Goal: Information Seeking & Learning: Learn about a topic

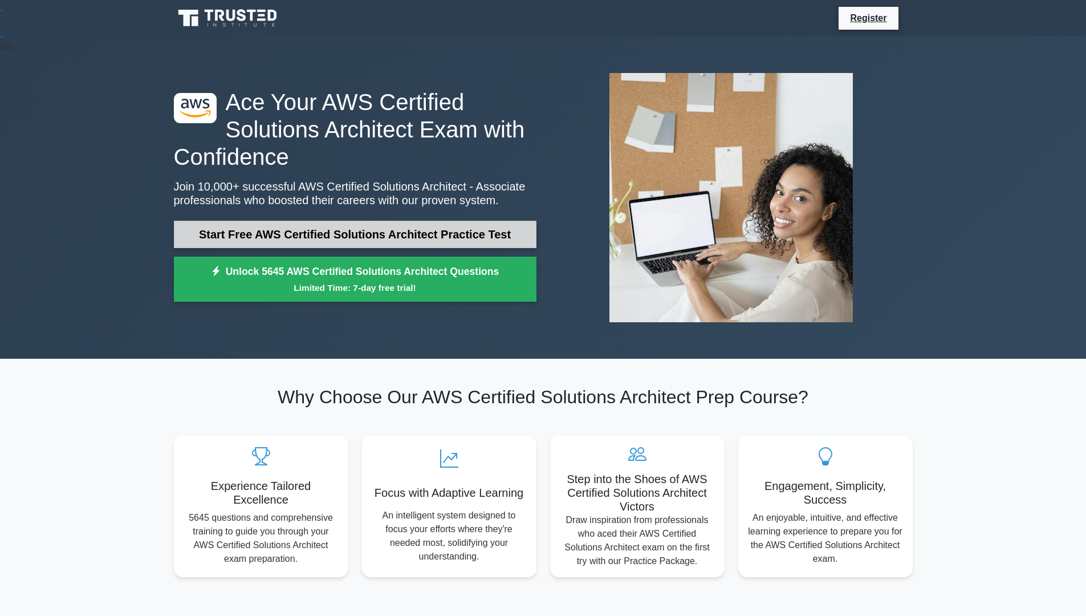
click at [306, 246] on link "Start Free AWS Certified Solutions Architect Practice Test" at bounding box center [355, 234] width 363 height 27
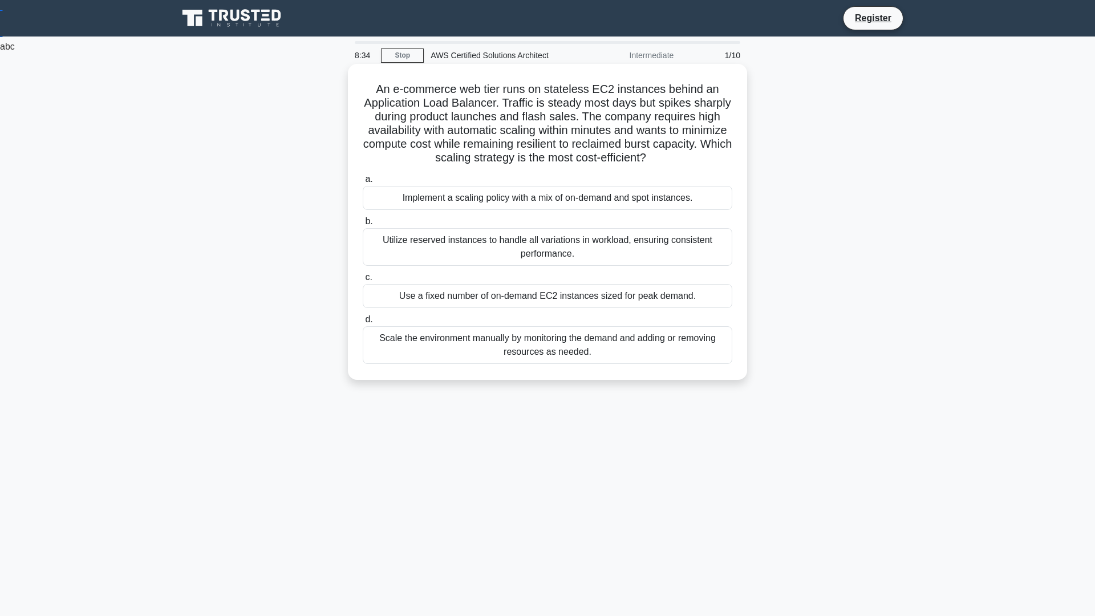
click at [489, 195] on div "Implement a scaling policy with a mix of on-demand and spot instances." at bounding box center [547, 198] width 369 height 24
click at [363, 183] on input "a. Implement a scaling policy with a mix of on-demand and spot instances." at bounding box center [363, 179] width 0 height 7
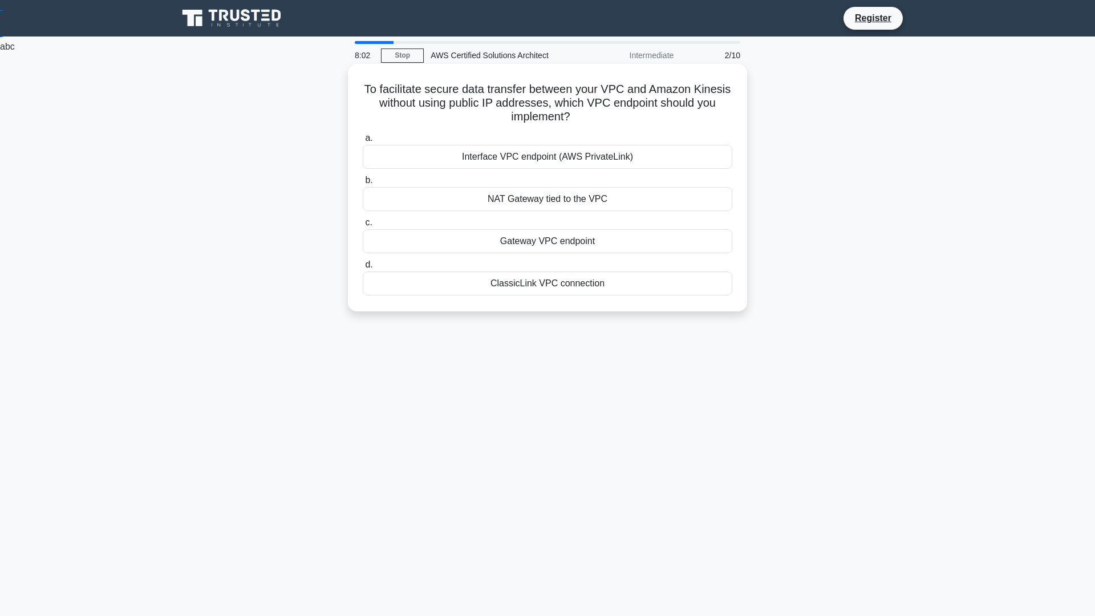
click at [499, 246] on div "Gateway VPC endpoint" at bounding box center [547, 241] width 369 height 24
click at [363, 226] on input "c. Gateway VPC endpoint" at bounding box center [363, 222] width 0 height 7
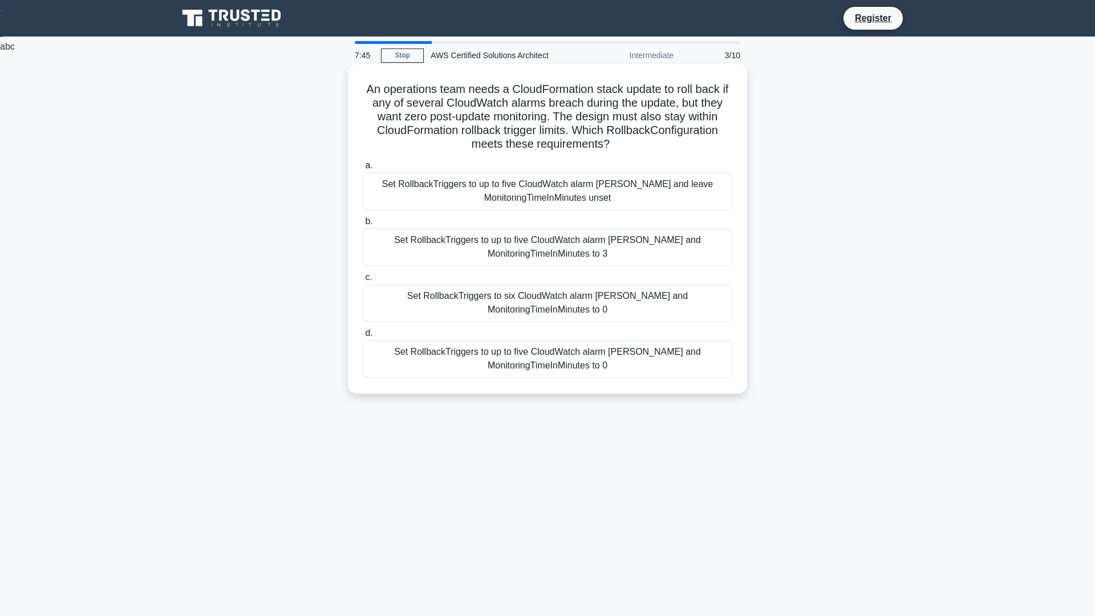
click at [501, 253] on div "Set RollbackTriggers to up to five CloudWatch alarm ARNs and MonitoringTimeInMi…" at bounding box center [547, 247] width 369 height 38
click at [363, 225] on input "b. Set RollbackTriggers to up to five CloudWatch alarm ARNs and MonitoringTimeI…" at bounding box center [363, 221] width 0 height 7
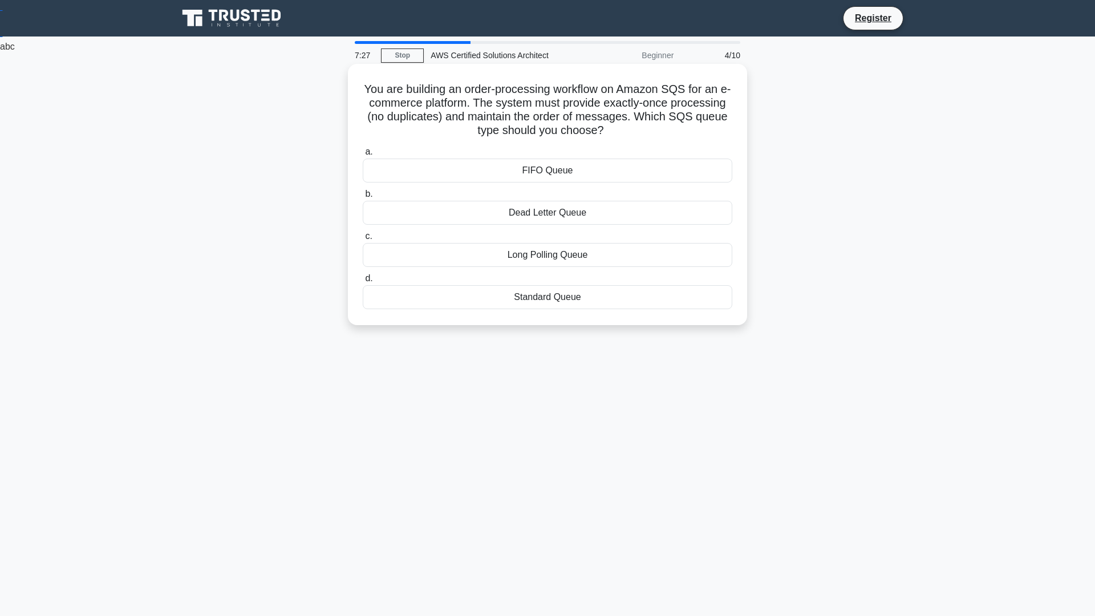
click at [523, 177] on div "FIFO Queue" at bounding box center [547, 171] width 369 height 24
click at [363, 156] on input "a. FIFO Queue" at bounding box center [363, 151] width 0 height 7
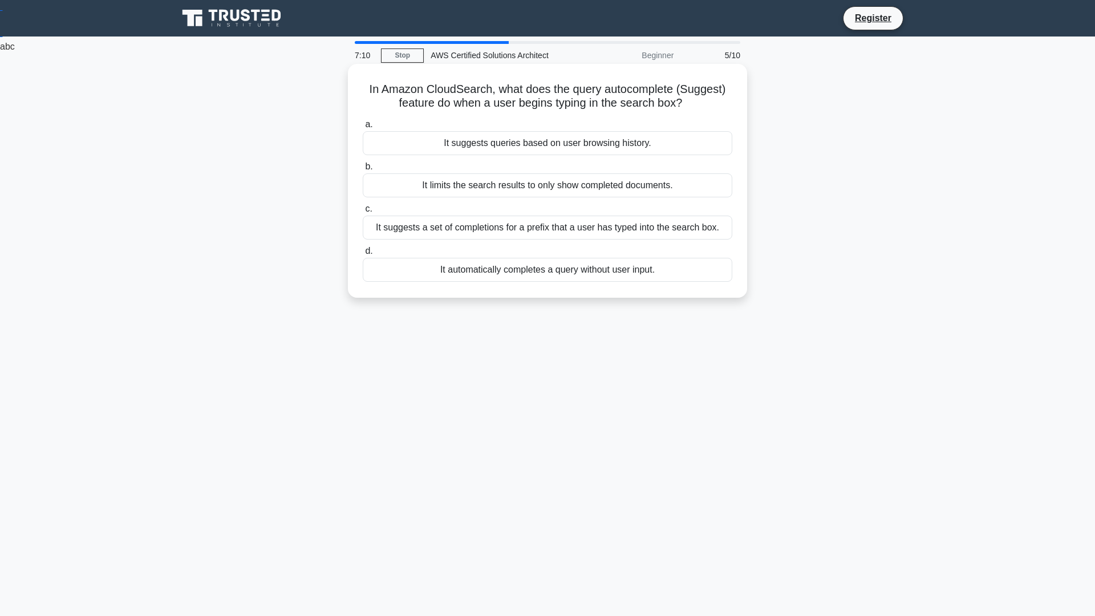
click at [505, 225] on div "It suggests a set of completions for a prefix that a user has typed into the se…" at bounding box center [547, 228] width 369 height 24
click at [363, 213] on input "c. It suggests a set of completions for a prefix that a user has typed into the…" at bounding box center [363, 208] width 0 height 7
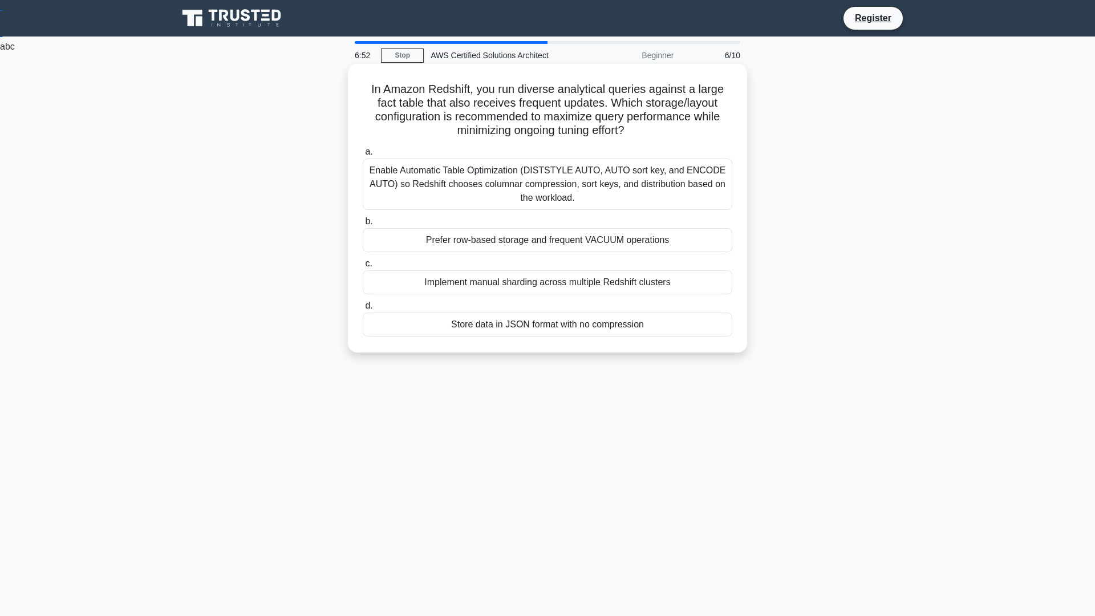
click at [424, 180] on div "Enable Automatic Table Optimization (DISTSTYLE AUTO, AUTO sort key, and ENCODE …" at bounding box center [547, 184] width 369 height 51
click at [363, 156] on input "a. Enable Automatic Table Optimization (DISTSTYLE AUTO, AUTO sort key, and ENCO…" at bounding box center [363, 151] width 0 height 7
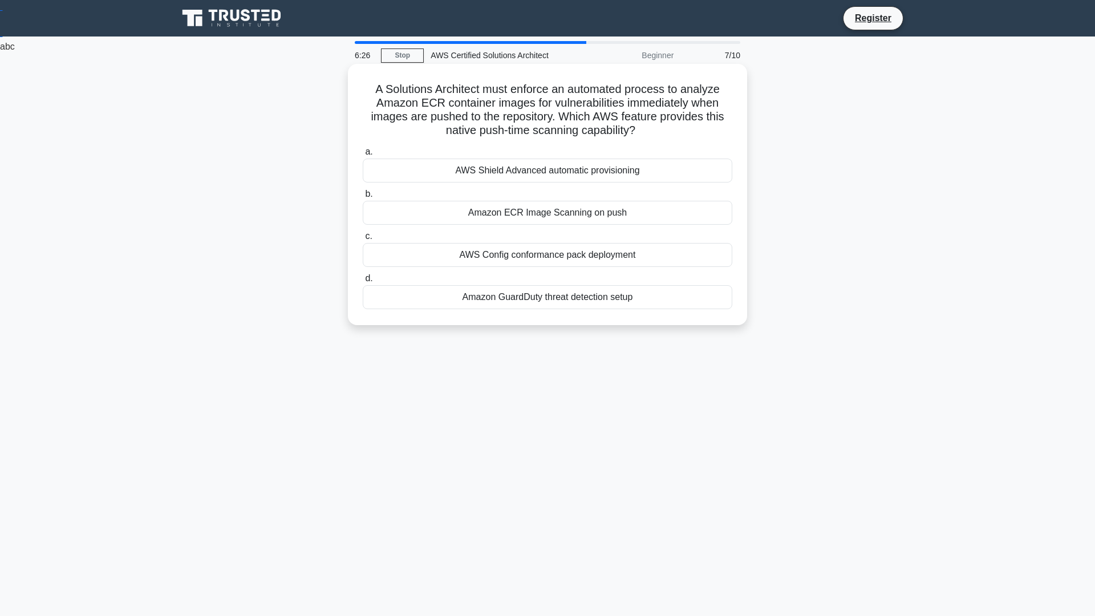
click at [558, 172] on div "AWS Shield Advanced automatic provisioning" at bounding box center [547, 171] width 369 height 24
click at [363, 156] on input "a. AWS Shield Advanced automatic provisioning" at bounding box center [363, 151] width 0 height 7
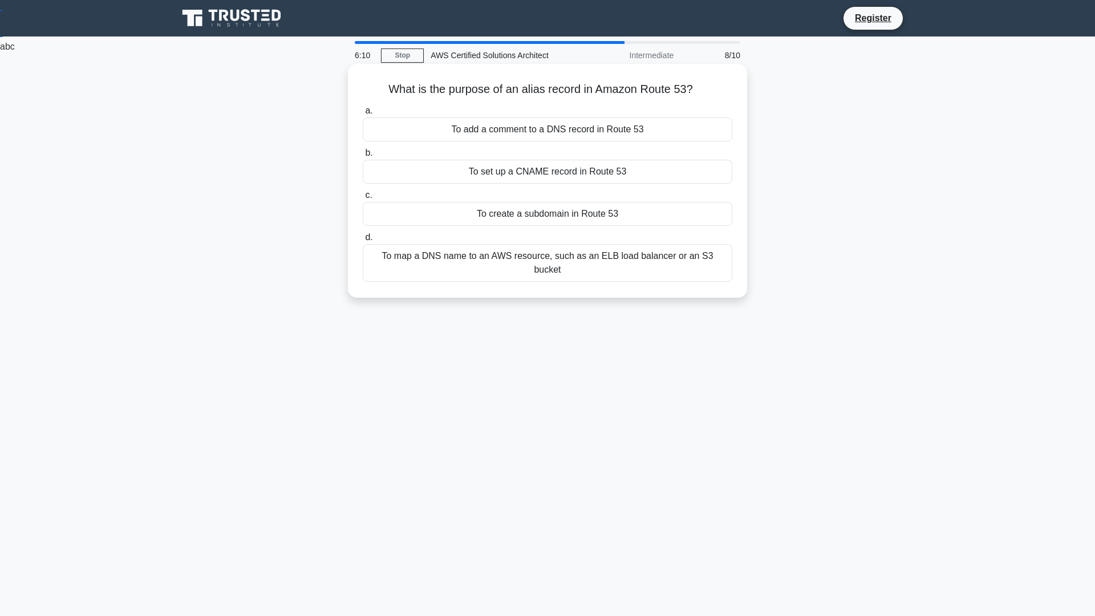
click at [521, 217] on div "To create a subdomain in Route 53" at bounding box center [547, 214] width 369 height 24
click at [363, 199] on input "c. To create a subdomain in Route 53" at bounding box center [363, 195] width 0 height 7
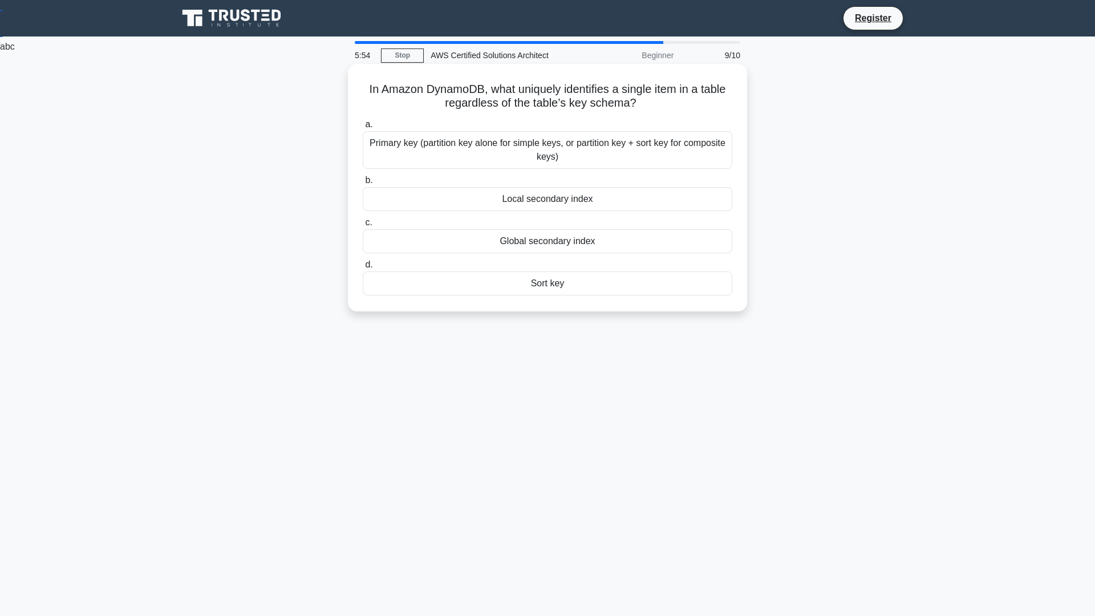
click at [509, 153] on div "Primary key (partition key alone for simple keys, or partition key + sort key f…" at bounding box center [547, 150] width 369 height 38
click at [363, 128] on input "a. Primary key (partition key alone for simple keys, or partition key + sort ke…" at bounding box center [363, 124] width 0 height 7
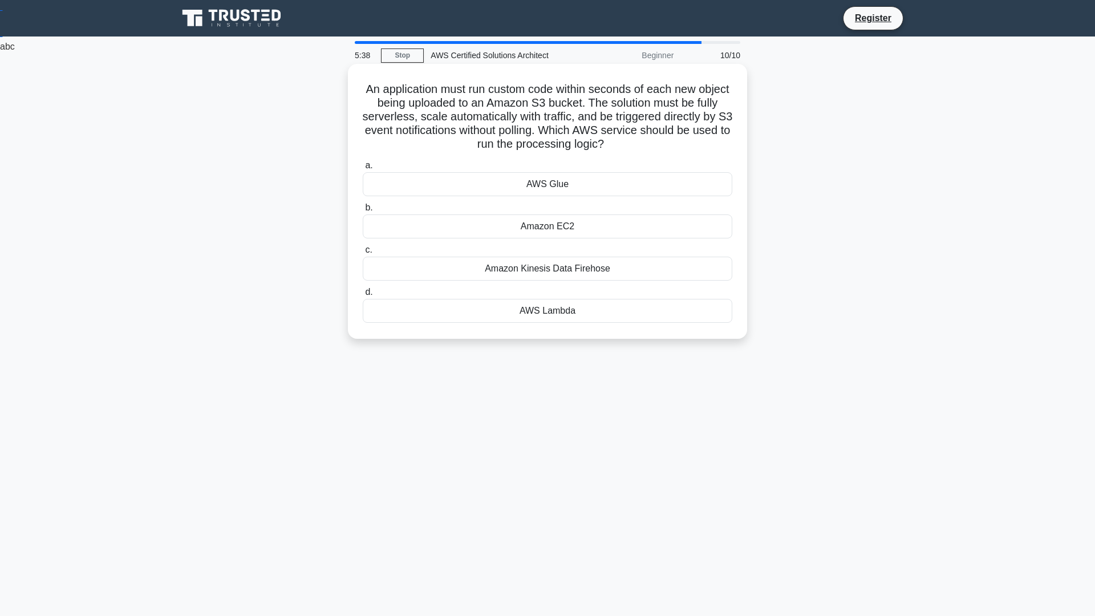
click at [495, 310] on div "AWS Lambda" at bounding box center [547, 311] width 369 height 24
click at [363, 296] on input "d. AWS Lambda" at bounding box center [363, 292] width 0 height 7
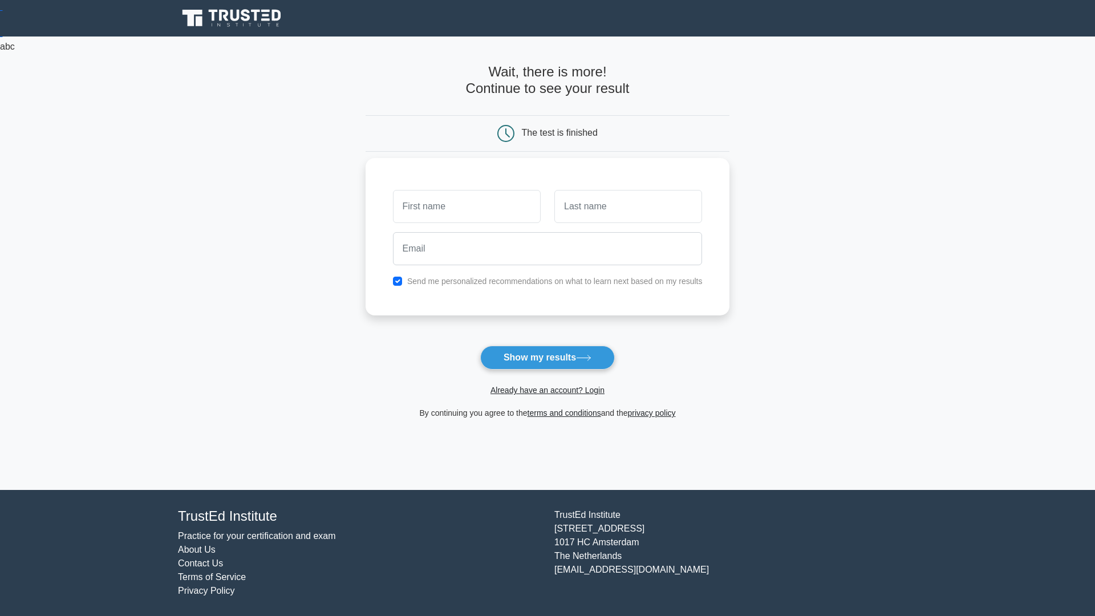
click at [481, 212] on input "text" at bounding box center [467, 206] width 148 height 33
click at [596, 360] on button "Show my results" at bounding box center [547, 358] width 135 height 24
click at [515, 204] on input "h" at bounding box center [467, 206] width 148 height 33
type input "[PERSON_NAME]"
click at [625, 215] on input "text" at bounding box center [628, 206] width 148 height 33
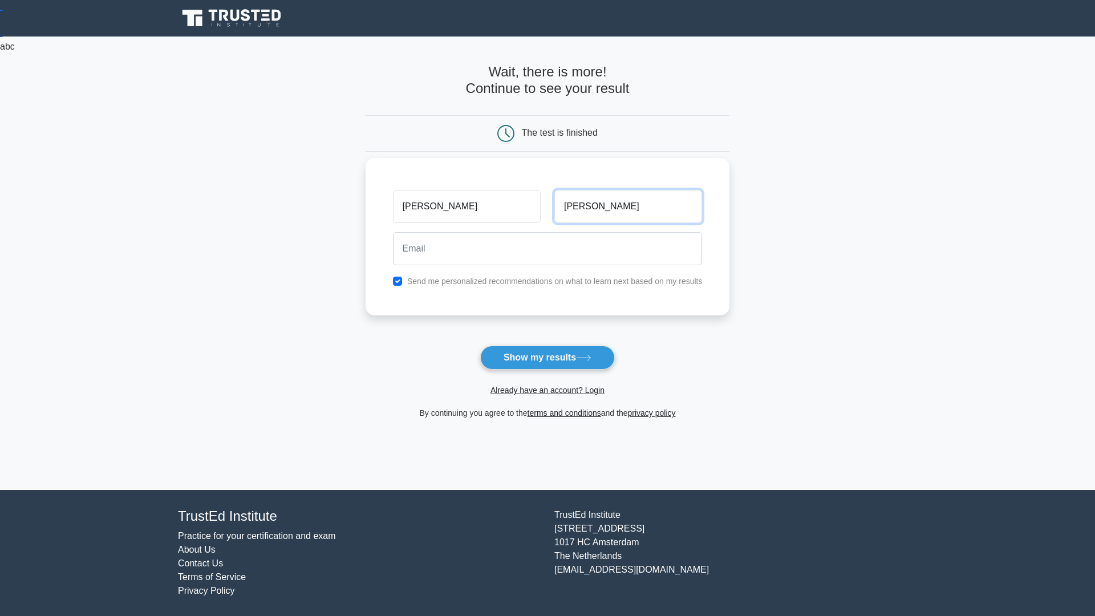
type input "[PERSON_NAME]"
click at [521, 255] on input "email" at bounding box center [548, 248] width 310 height 33
type input "[EMAIL_ADDRESS][DOMAIN_NAME]"
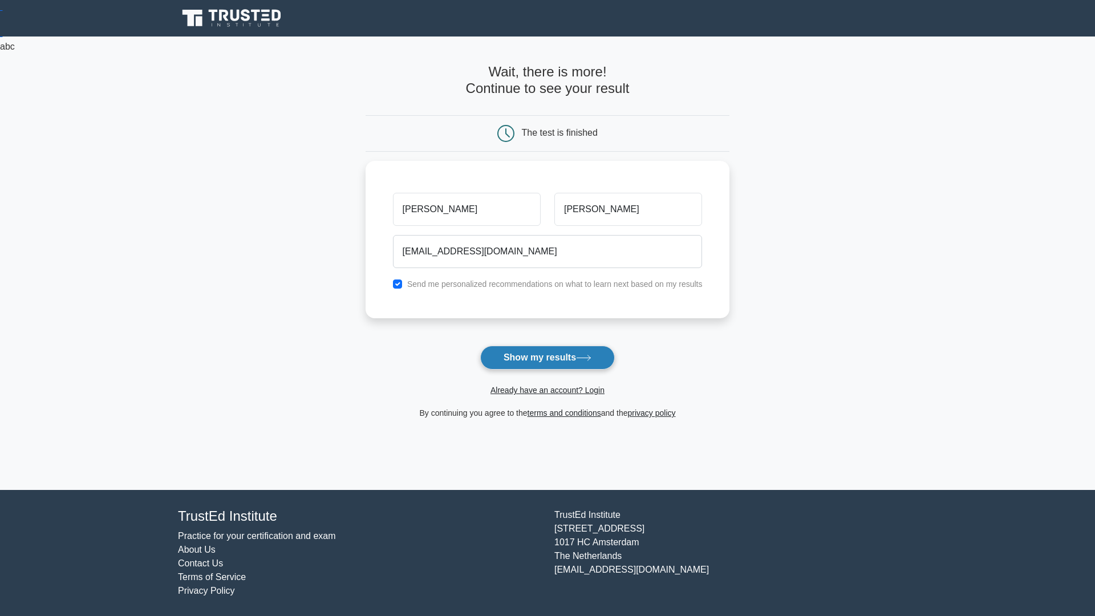
click at [513, 352] on button "Show my results" at bounding box center [547, 358] width 135 height 24
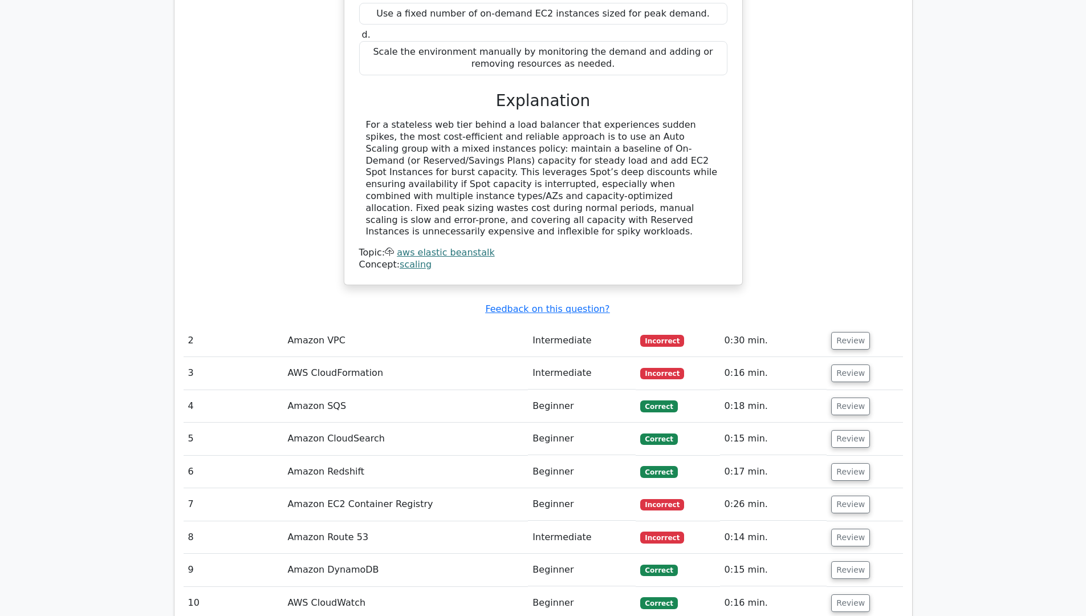
scroll to position [1353, 0]
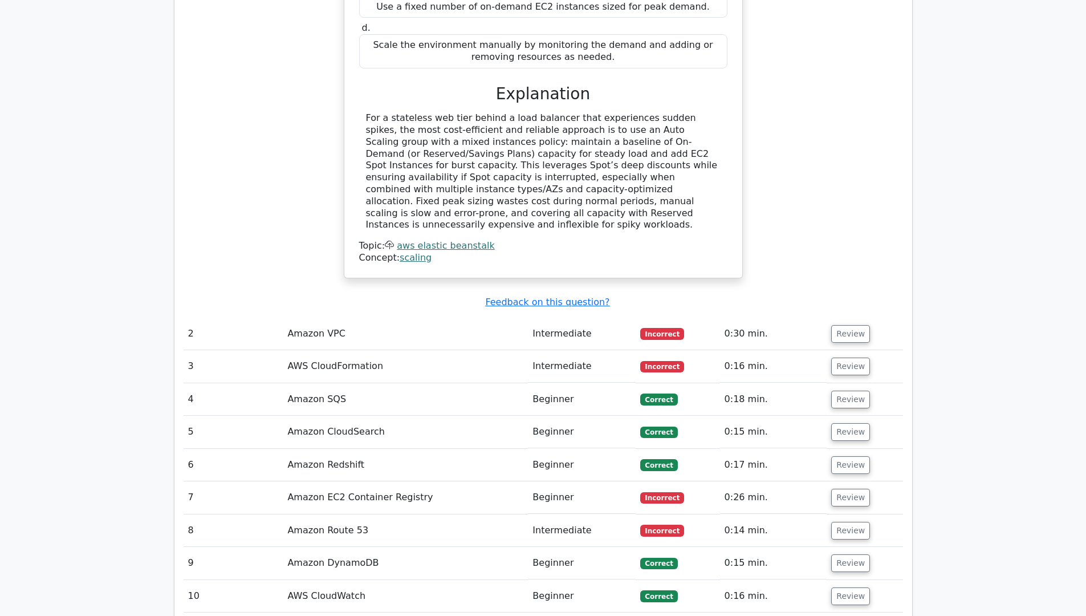
click at [408, 318] on td "Amazon VPC" at bounding box center [405, 334] width 245 height 32
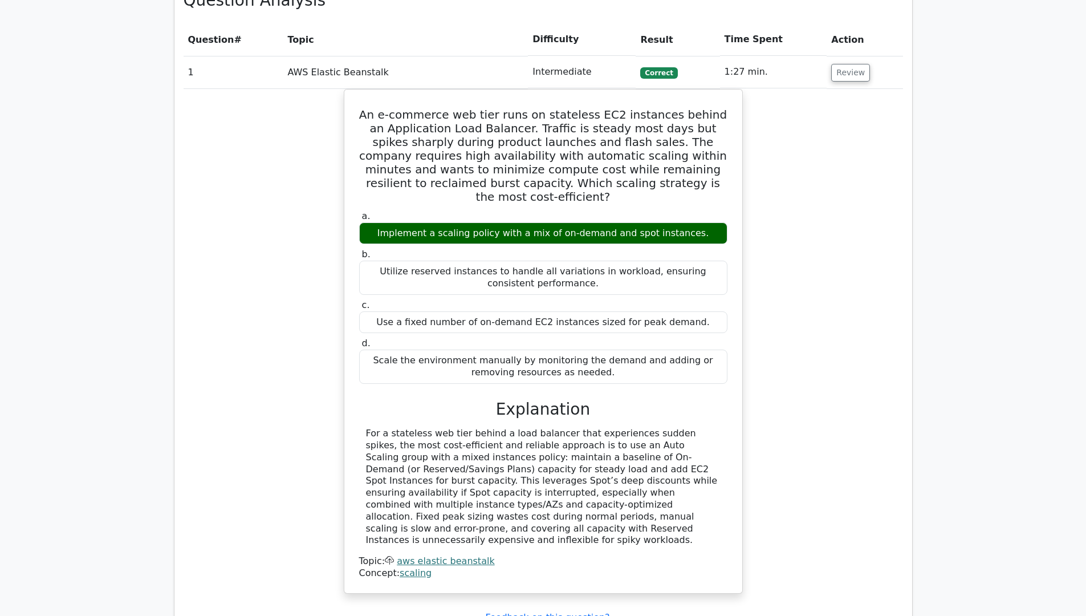
scroll to position [1169, 0]
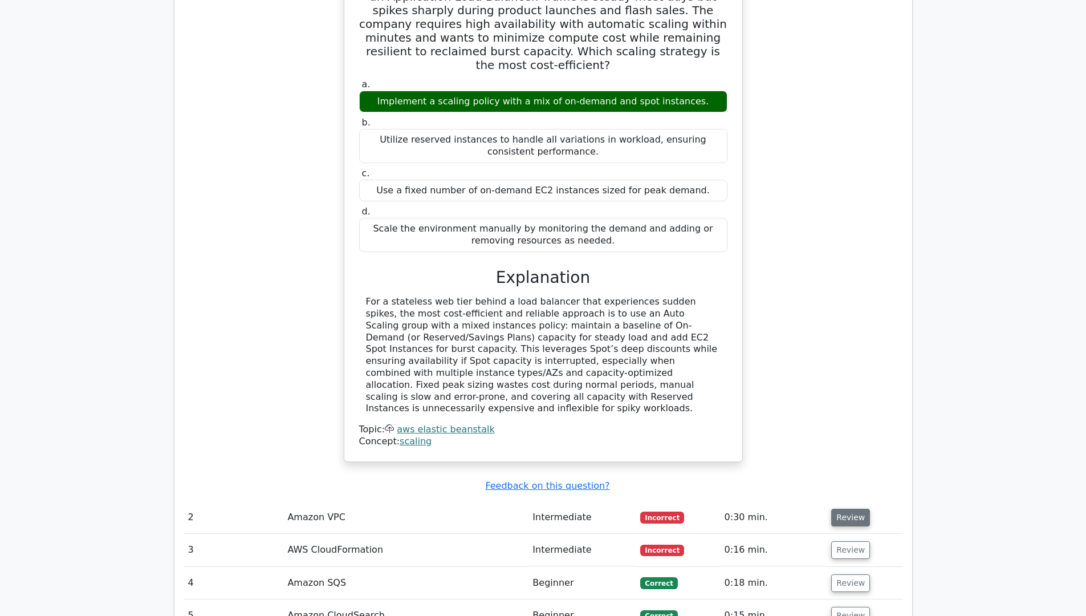
click at [847, 509] on button "Review" at bounding box center [850, 518] width 39 height 18
click at [843, 509] on button "Review" at bounding box center [850, 518] width 39 height 18
click at [836, 509] on button "Review" at bounding box center [850, 518] width 39 height 18
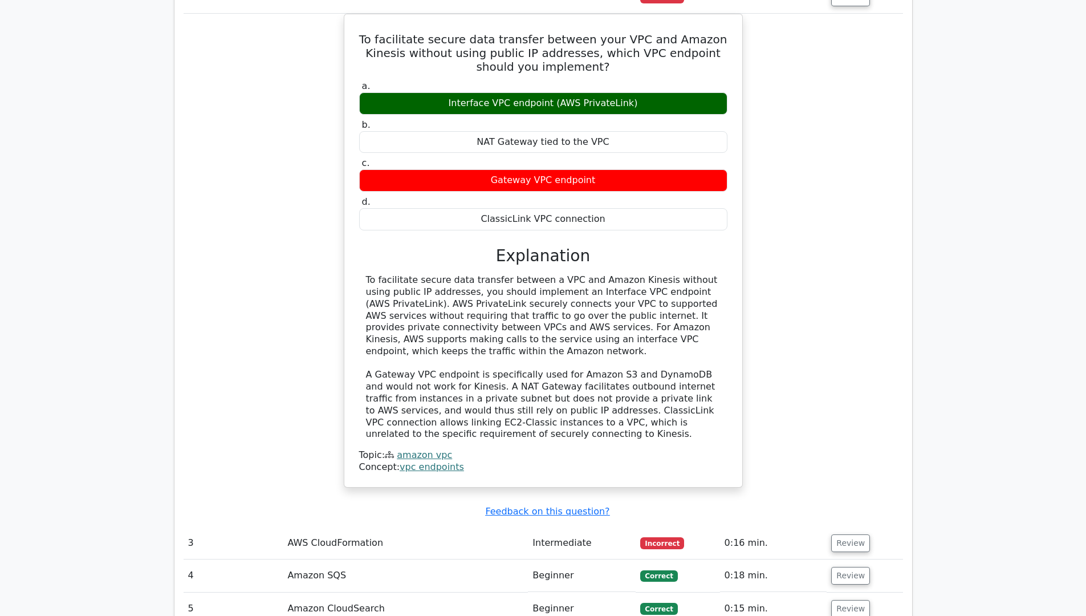
scroll to position [1691, 0]
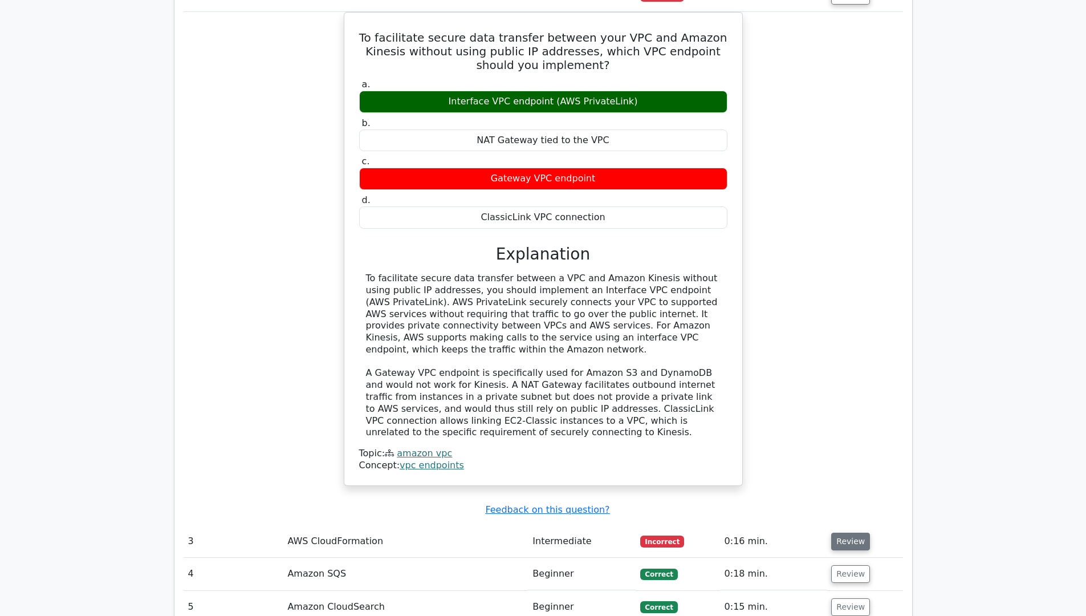
click at [834, 533] on button "Review" at bounding box center [850, 542] width 39 height 18
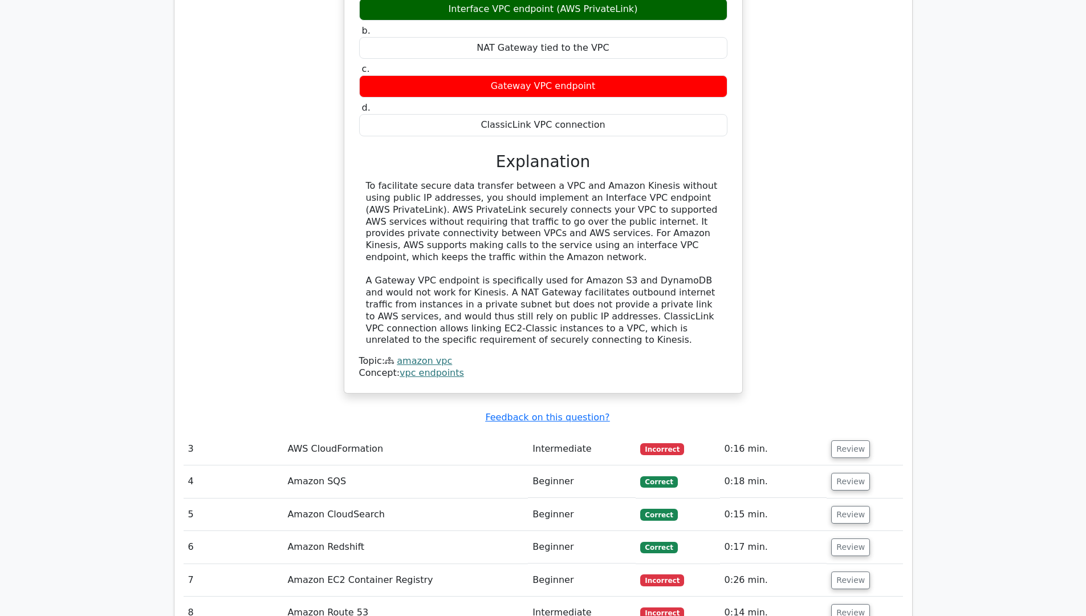
scroll to position [1785, 0]
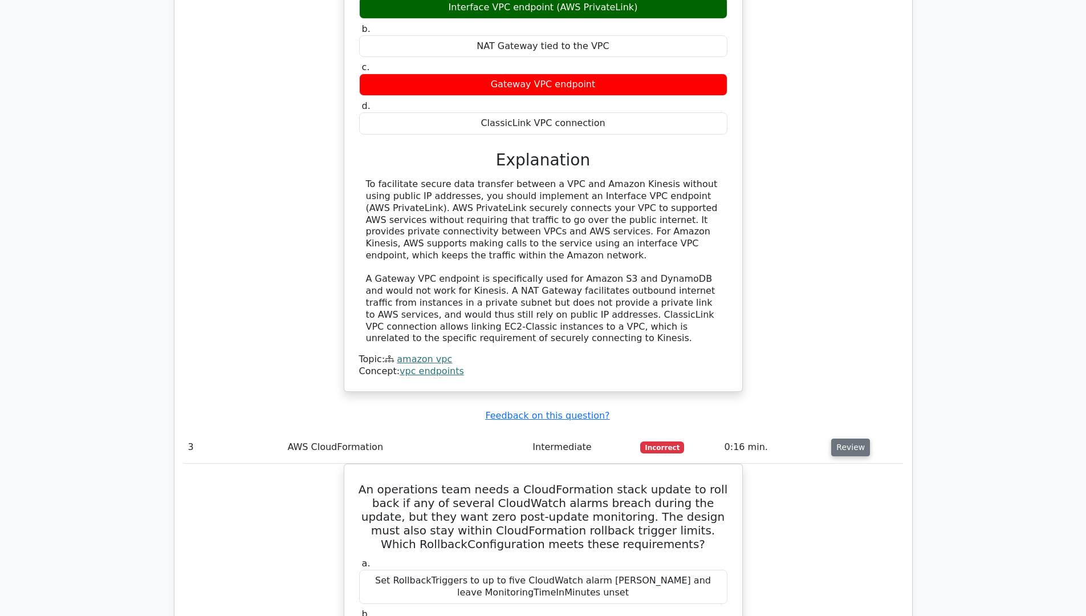
click at [850, 438] on button "Review" at bounding box center [850, 447] width 39 height 18
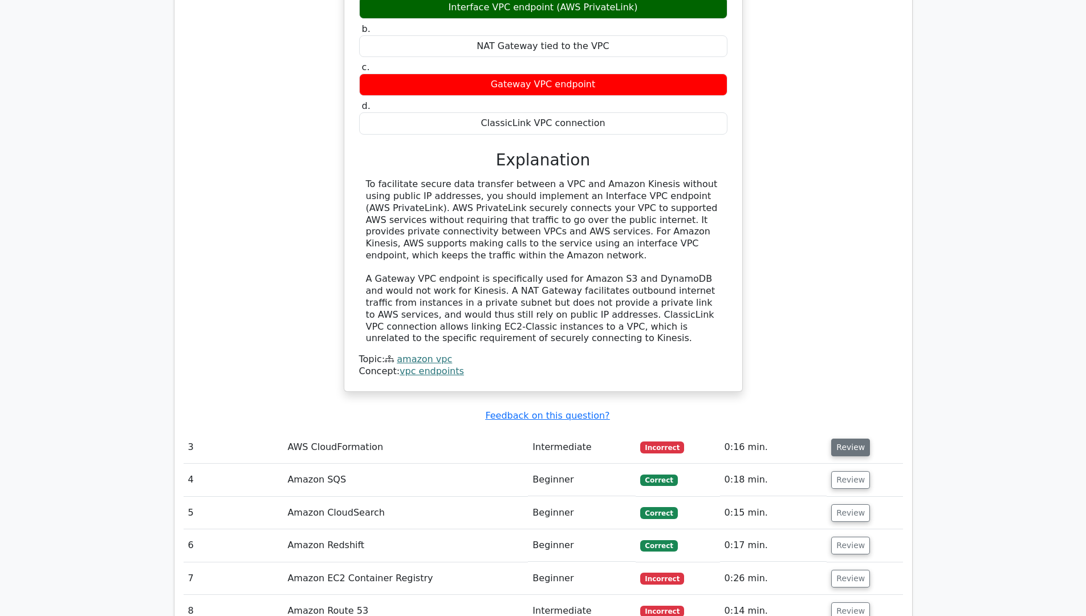
click at [850, 438] on button "Review" at bounding box center [850, 447] width 39 height 18
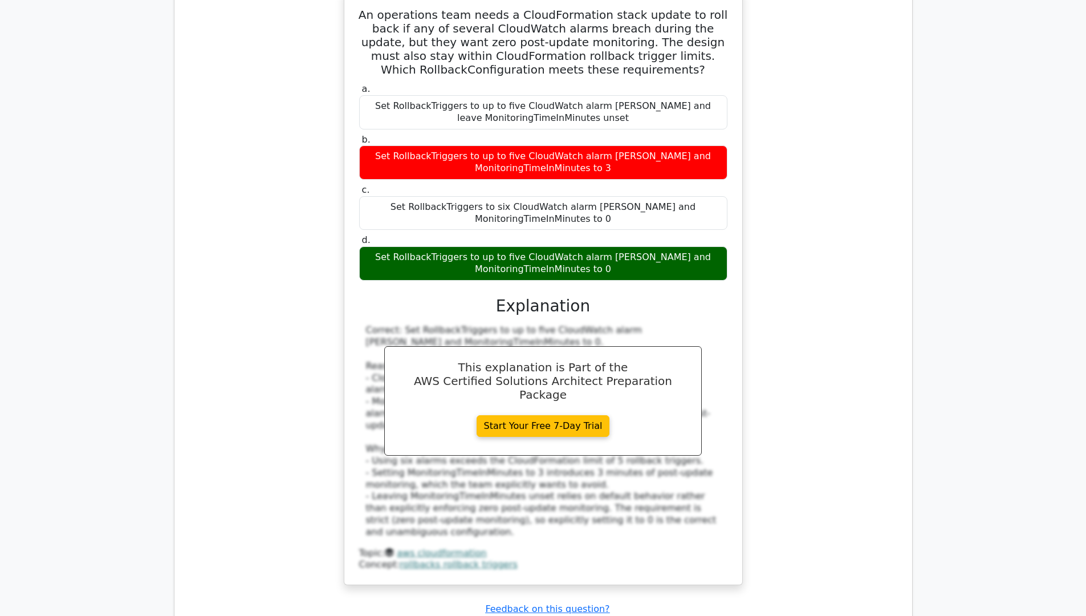
scroll to position [2392, 0]
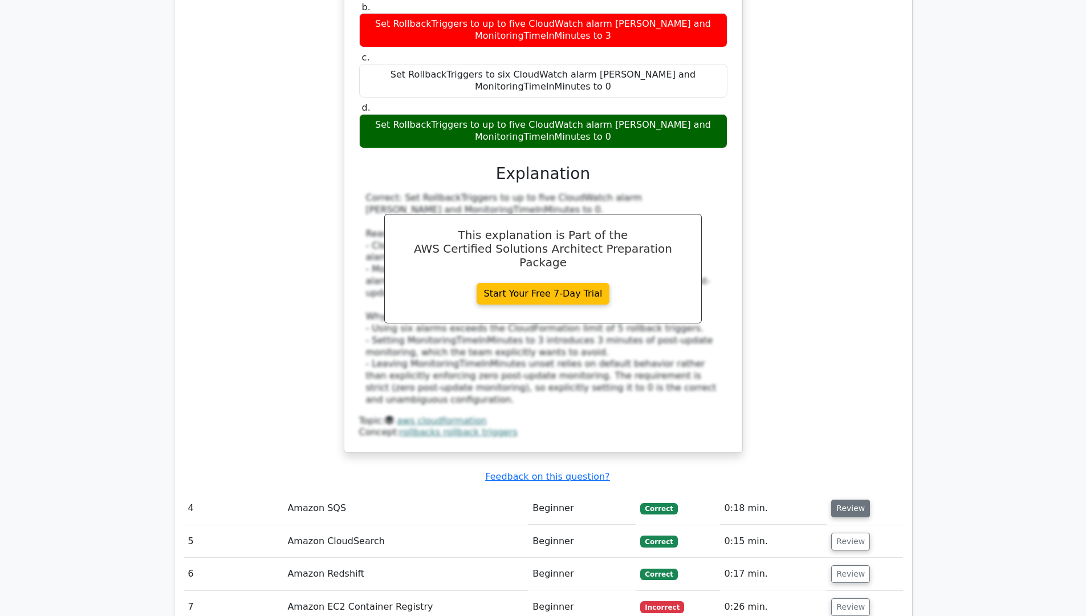
click at [849, 499] on button "Review" at bounding box center [850, 508] width 39 height 18
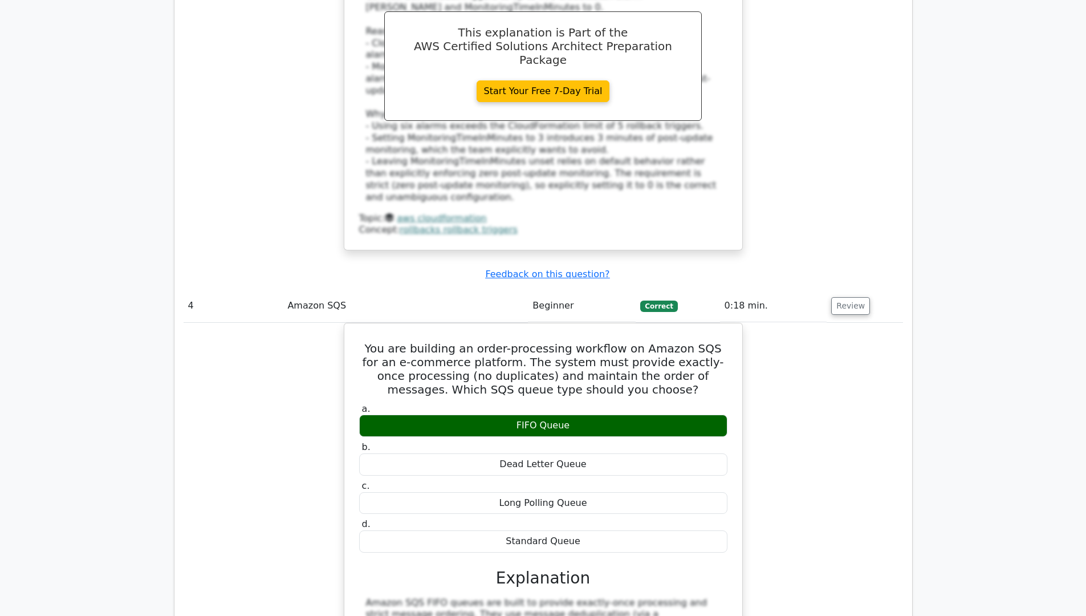
scroll to position [2779, 0]
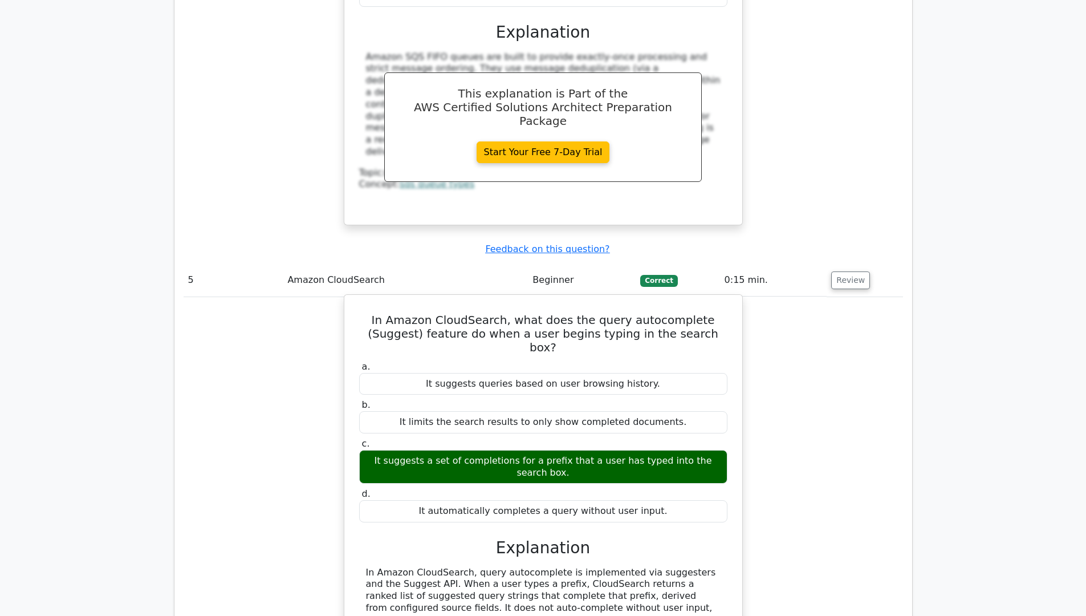
scroll to position [3278, 0]
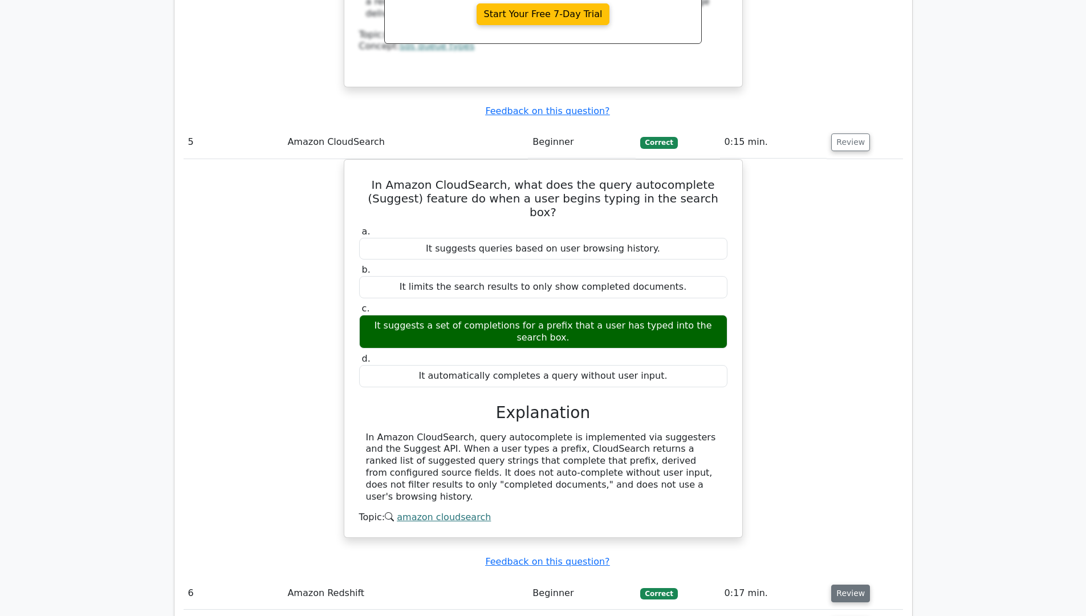
click at [839, 584] on button "Review" at bounding box center [850, 593] width 39 height 18
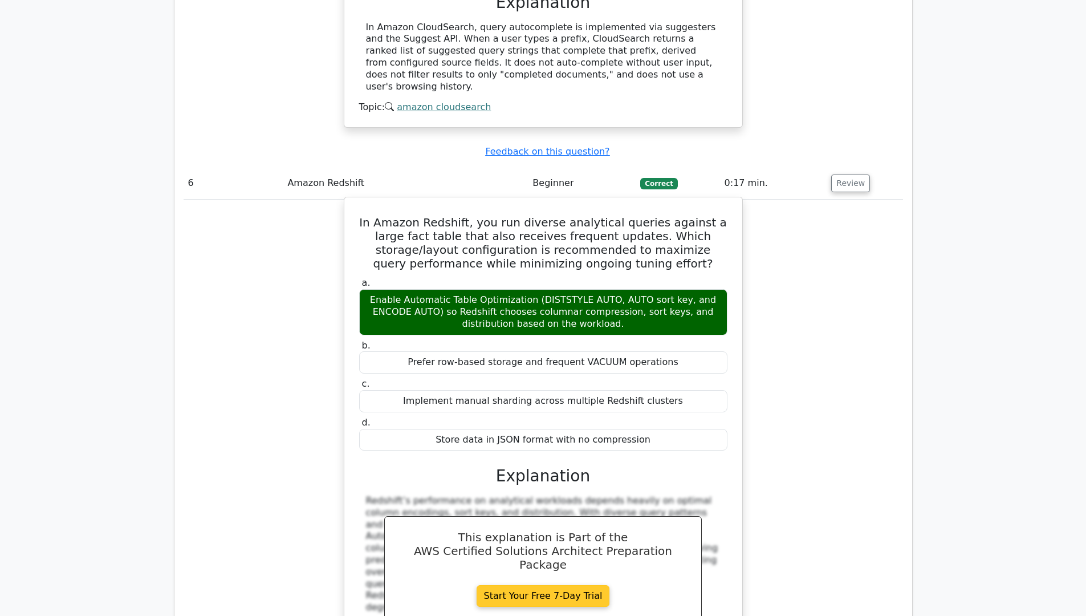
scroll to position [3895, 0]
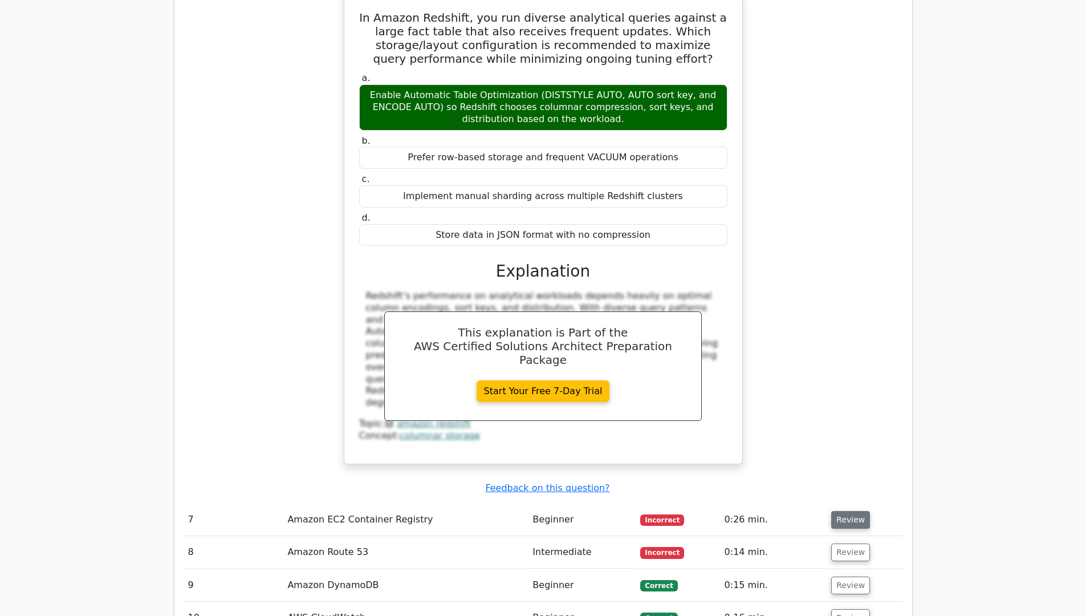
click at [834, 511] on button "Review" at bounding box center [850, 520] width 39 height 18
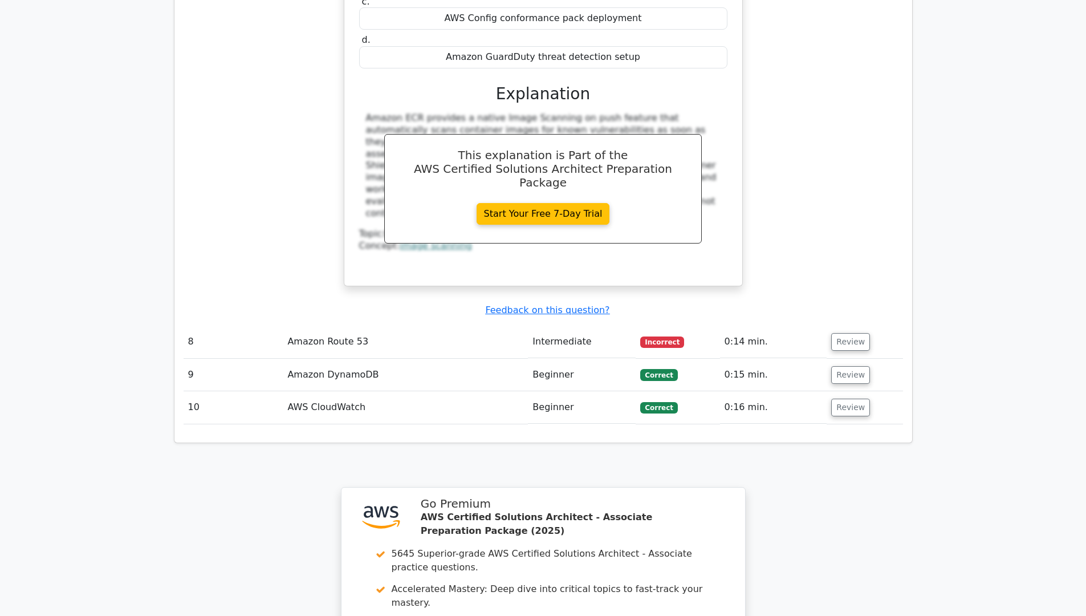
scroll to position [4643, 0]
